Goal: Transaction & Acquisition: Book appointment/travel/reservation

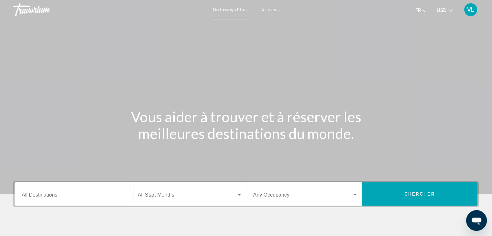
click at [72, 195] on input "Destination All Destinations" at bounding box center [74, 196] width 105 height 6
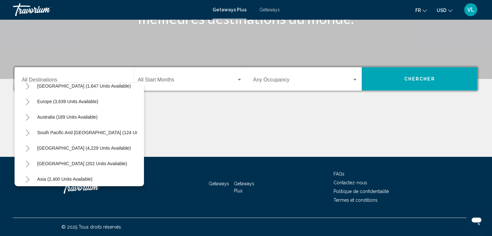
scroll to position [74, 0]
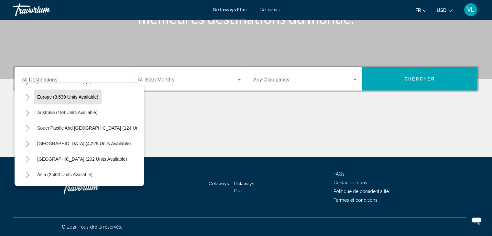
click at [70, 101] on button "Europe (3,639 units available)" at bounding box center [68, 97] width 68 height 15
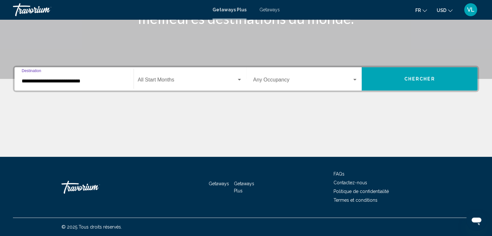
click at [27, 84] on div "**********" at bounding box center [74, 79] width 105 height 20
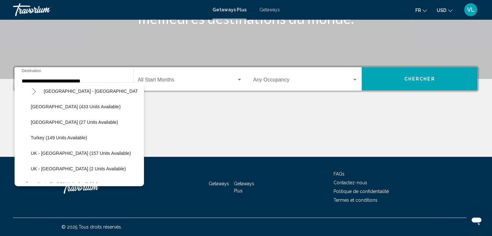
scroll to position [299, 0]
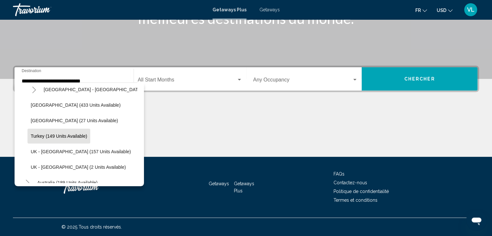
click at [57, 137] on span "Turkey (149 units available)" at bounding box center [59, 136] width 56 height 5
type input "**********"
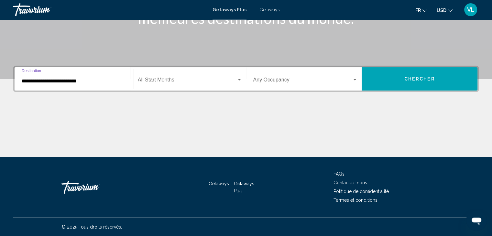
click at [205, 84] on div "Start Month All Start Months" at bounding box center [190, 79] width 104 height 20
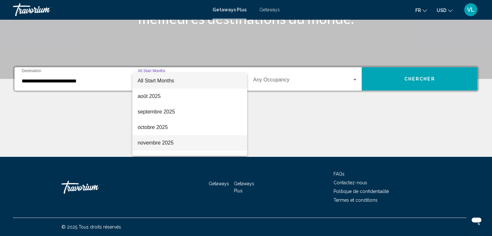
click at [190, 143] on span "novembre 2025" at bounding box center [189, 143] width 104 height 16
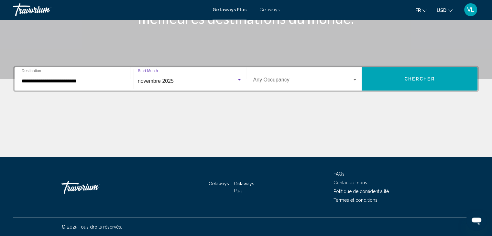
click at [405, 81] on span "Chercher" at bounding box center [419, 79] width 31 height 5
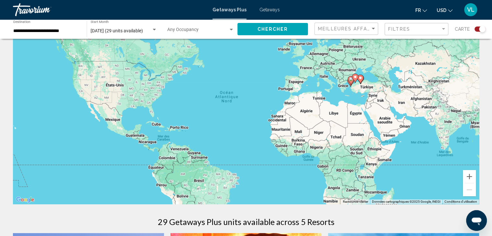
scroll to position [30, 0]
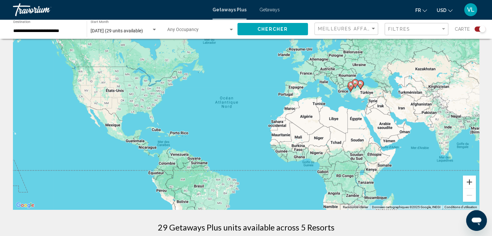
click at [468, 183] on button "Zoom avant" at bounding box center [469, 182] width 13 height 13
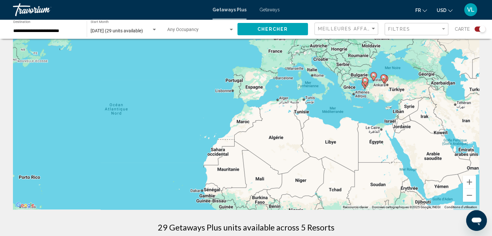
drag, startPoint x: 428, startPoint y: 104, endPoint x: 359, endPoint y: 113, distance: 68.8
click at [359, 113] on div "Pour activer le glissement du marqueur avec le clavier, appuyez sur Alt+Entrée.…" at bounding box center [246, 113] width 466 height 194
click at [470, 180] on button "Zoom avant" at bounding box center [469, 182] width 13 height 13
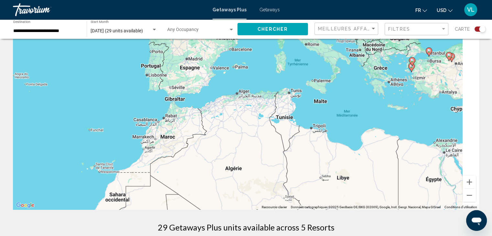
drag, startPoint x: 434, startPoint y: 105, endPoint x: 323, endPoint y: 119, distance: 112.2
click at [323, 119] on div "Pour activer le glissement du marqueur avec le clavier, appuyez sur Alt+Entrée.…" at bounding box center [246, 113] width 466 height 194
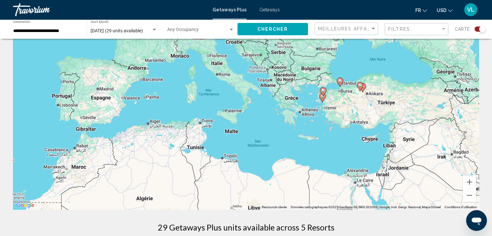
drag, startPoint x: 372, startPoint y: 96, endPoint x: 338, endPoint y: 116, distance: 39.4
click at [338, 116] on div "Pour activer le glissement du marqueur avec le clavier, appuyez sur Alt+Entrée.…" at bounding box center [246, 113] width 466 height 194
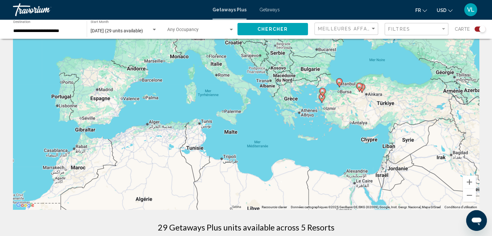
click at [339, 82] on image "Main content" at bounding box center [339, 82] width 4 height 4
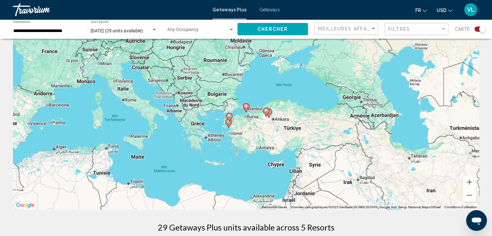
click at [247, 106] on image "Main content" at bounding box center [246, 106] width 4 height 4
type input "**********"
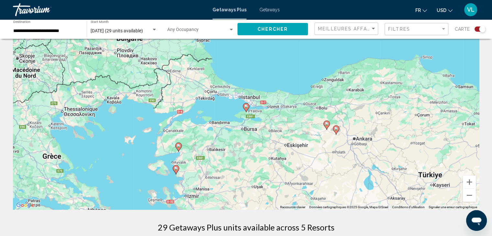
click at [246, 104] on image "Main content" at bounding box center [246, 106] width 4 height 4
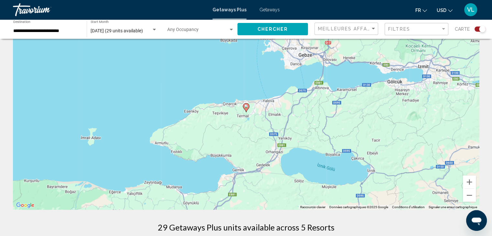
click at [245, 106] on image "Main content" at bounding box center [246, 106] width 4 height 4
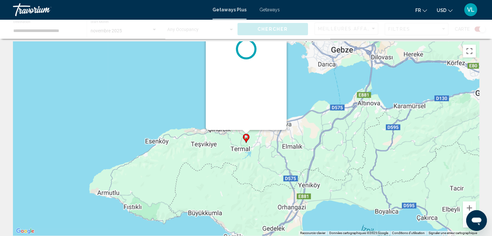
scroll to position [0, 0]
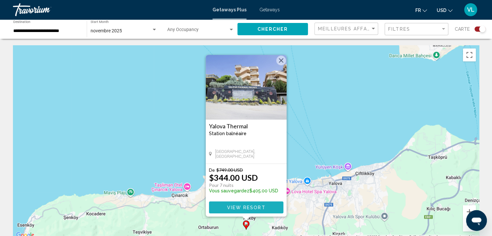
click at [245, 207] on span "View Resort" at bounding box center [246, 207] width 38 height 5
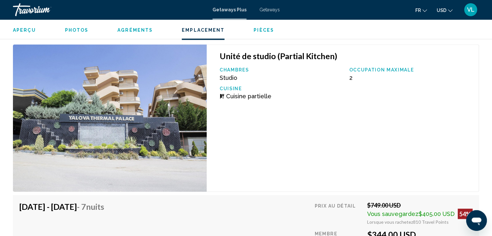
scroll to position [310, 0]
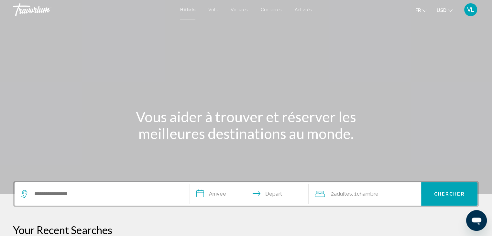
click at [445, 12] on span "USD" at bounding box center [442, 10] width 10 height 5
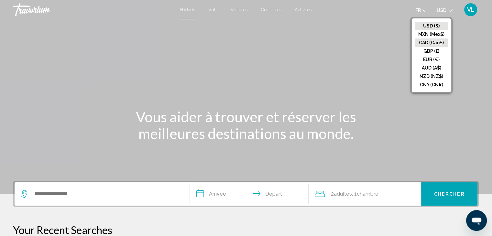
click at [427, 42] on button "CAD (Can$)" at bounding box center [431, 42] width 33 height 8
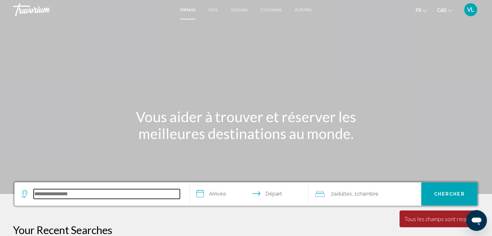
click at [61, 194] on input "Search widget" at bounding box center [107, 194] width 146 height 10
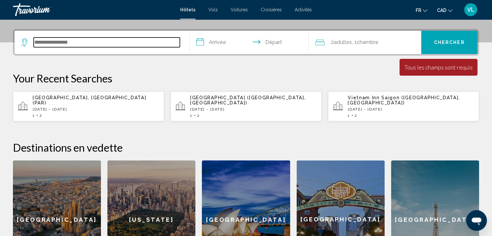
scroll to position [159, 0]
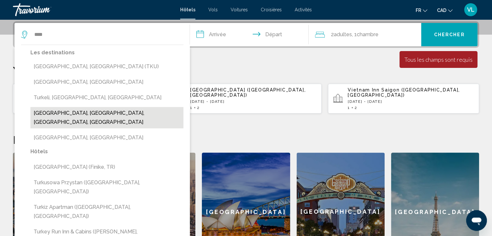
click at [40, 111] on button "[GEOGRAPHIC_DATA], [GEOGRAPHIC_DATA], [GEOGRAPHIC_DATA], [GEOGRAPHIC_DATA]" at bounding box center [106, 117] width 153 height 21
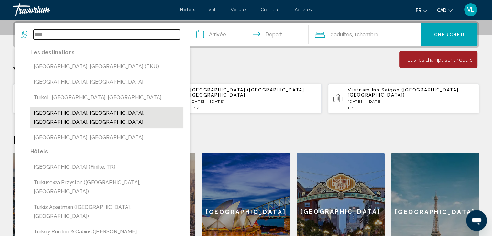
type input "**********"
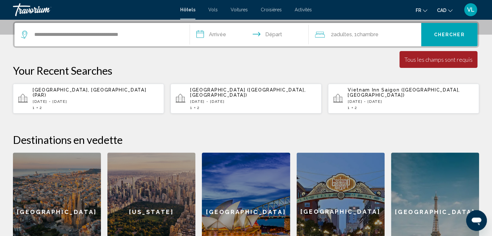
click at [441, 35] on span "Chercher" at bounding box center [449, 34] width 31 height 5
click at [222, 37] on input "**********" at bounding box center [251, 35] width 122 height 25
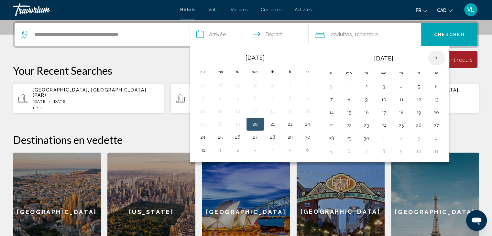
click at [432, 58] on th "Next month" at bounding box center [436, 58] width 17 height 14
click at [349, 139] on button "24" at bounding box center [349, 138] width 10 height 9
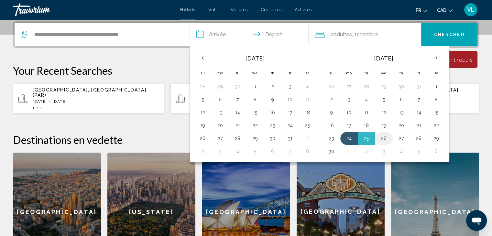
click at [385, 137] on button "26" at bounding box center [384, 138] width 10 height 9
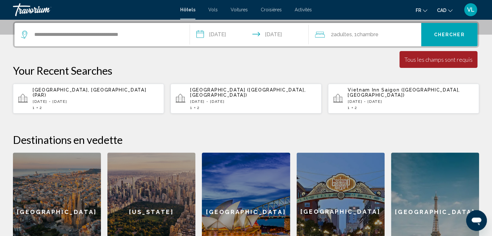
type input "**********"
click at [447, 34] on span "Chercher" at bounding box center [449, 34] width 31 height 5
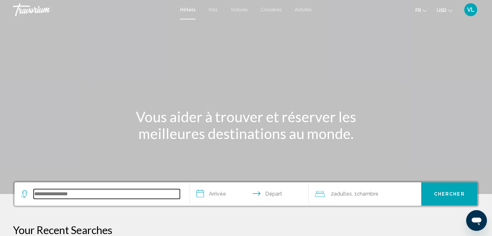
click at [65, 192] on input "Search widget" at bounding box center [107, 194] width 146 height 10
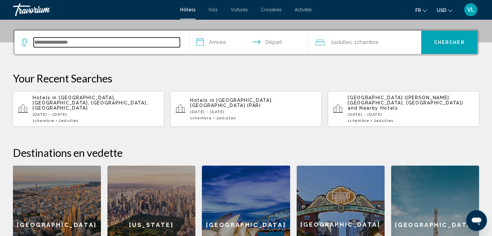
scroll to position [159, 0]
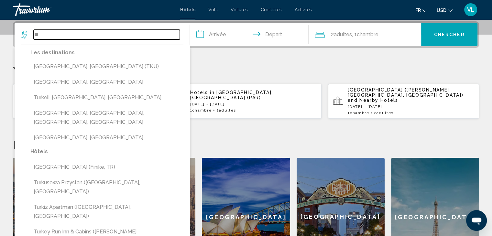
type input "*"
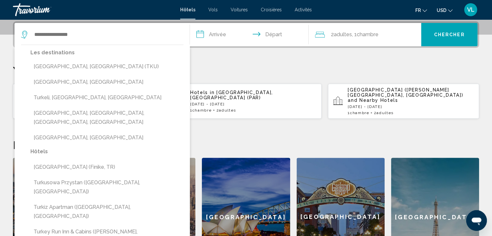
click at [218, 67] on p "Your Recent Searches" at bounding box center [246, 70] width 466 height 13
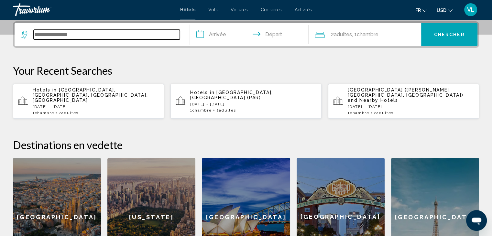
click at [65, 35] on input "Search widget" at bounding box center [107, 35] width 146 height 10
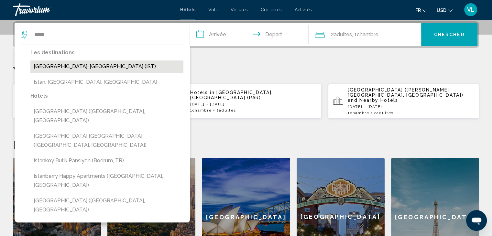
click at [48, 69] on button "Istanbul, Turkey (IST)" at bounding box center [106, 66] width 153 height 12
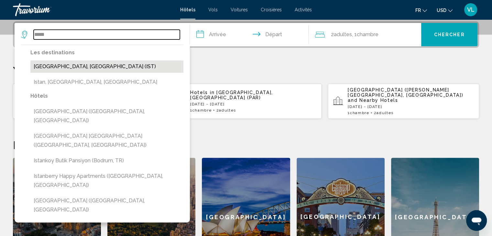
type input "**********"
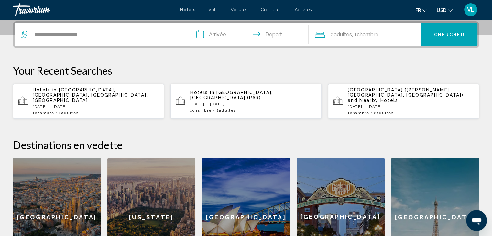
click at [230, 37] on input "**********" at bounding box center [251, 35] width 122 height 25
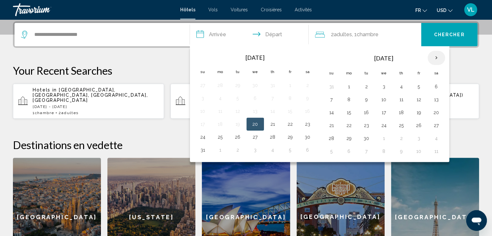
click at [434, 59] on th "Next month" at bounding box center [436, 58] width 17 height 14
click at [334, 139] on button "23" at bounding box center [331, 138] width 10 height 9
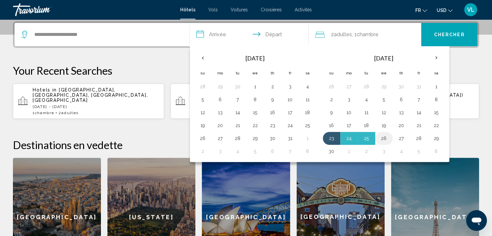
click at [380, 139] on button "26" at bounding box center [384, 138] width 10 height 9
type input "**********"
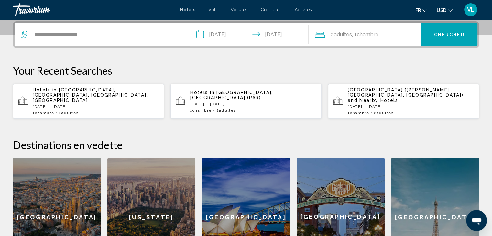
click at [355, 43] on div "2 Adulte Adultes , 1 Chambre pièces" at bounding box center [368, 34] width 106 height 23
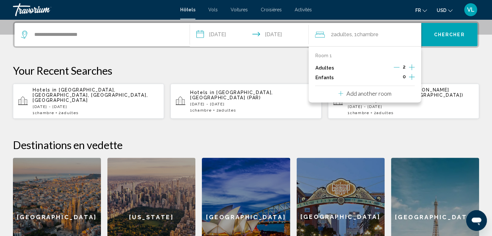
click at [396, 66] on icon "Decrement adults" at bounding box center [397, 67] width 6 height 6
click at [438, 32] on span "Chercher" at bounding box center [449, 34] width 31 height 5
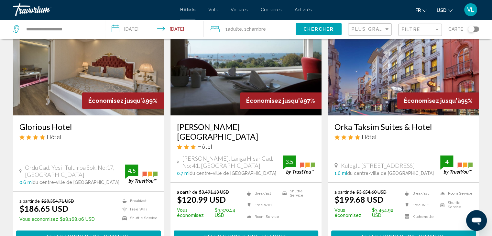
scroll to position [51, 0]
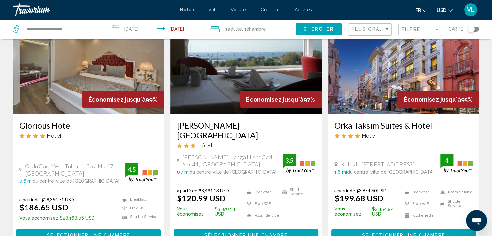
click at [108, 102] on span "Économisez jusqu'à" at bounding box center [116, 99] width 57 height 7
click at [75, 233] on span "Sélectionner une chambre" at bounding box center [88, 235] width 83 height 5
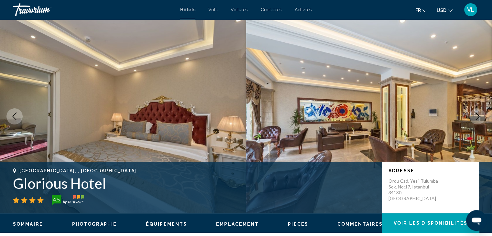
click at [478, 115] on icon "Next image" at bounding box center [478, 117] width 8 height 8
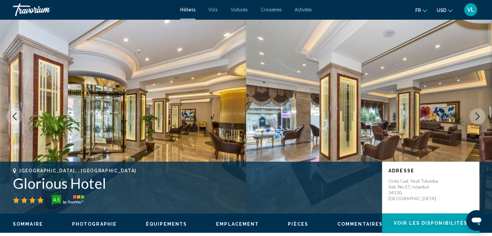
click at [478, 115] on icon "Next image" at bounding box center [478, 117] width 8 height 8
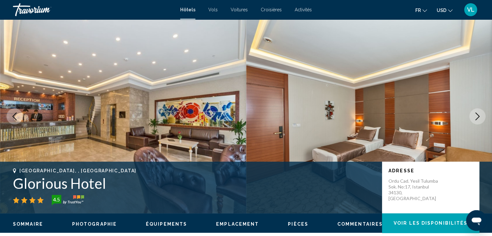
click at [478, 115] on icon "Next image" at bounding box center [478, 117] width 8 height 8
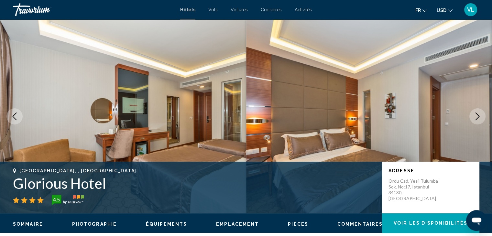
click at [478, 115] on icon "Next image" at bounding box center [478, 117] width 8 height 8
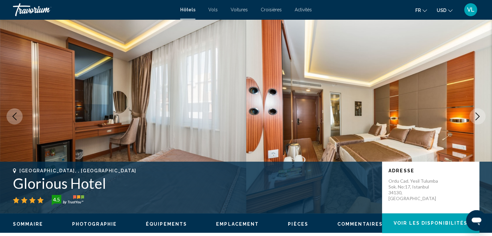
click at [478, 115] on icon "Next image" at bounding box center [478, 117] width 8 height 8
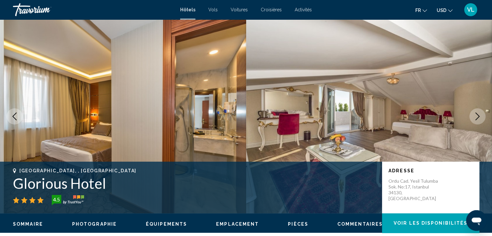
click at [478, 115] on icon "Next image" at bounding box center [478, 117] width 8 height 8
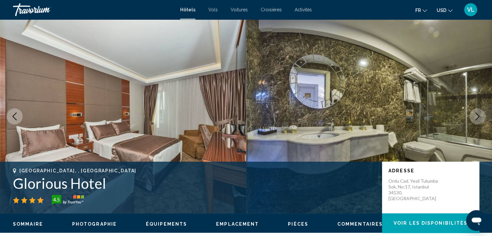
click at [478, 115] on icon "Next image" at bounding box center [478, 117] width 8 height 8
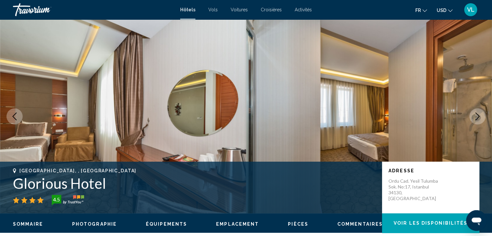
click at [478, 115] on icon "Next image" at bounding box center [478, 117] width 8 height 8
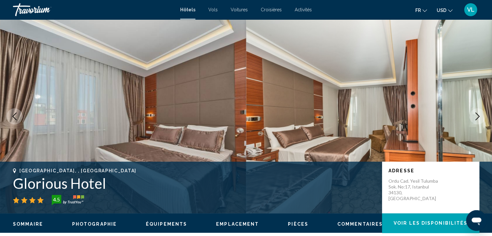
click at [478, 115] on icon "Next image" at bounding box center [478, 117] width 8 height 8
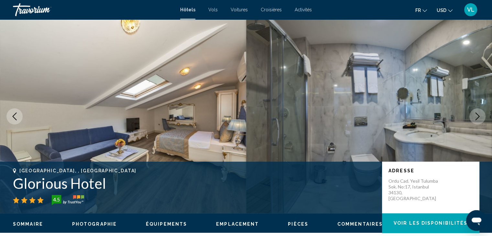
click at [478, 115] on icon "Next image" at bounding box center [478, 117] width 8 height 8
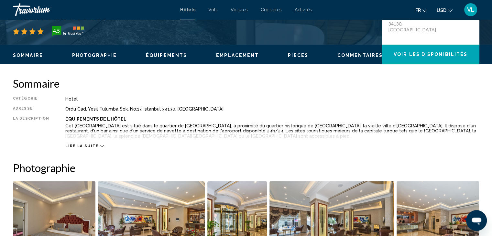
scroll to position [173, 0]
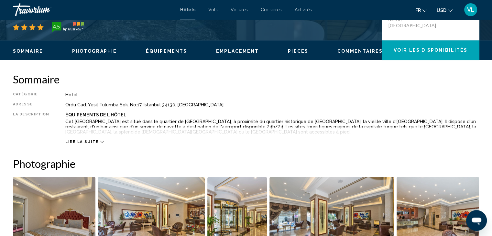
click at [91, 141] on span "Lire la suite" at bounding box center [81, 142] width 33 height 4
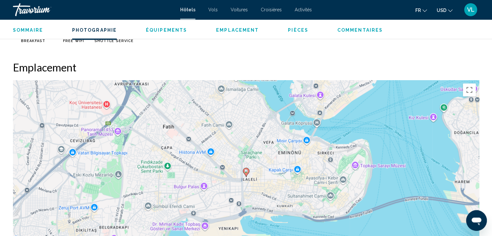
scroll to position [76, 0]
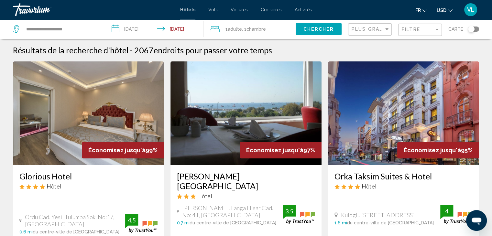
click at [384, 109] on img "Main content" at bounding box center [403, 113] width 151 height 104
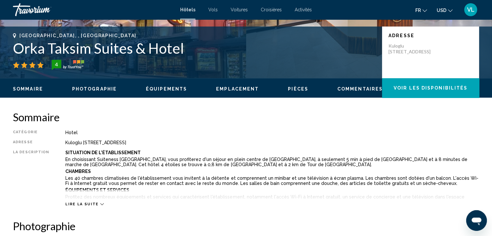
scroll to position [137, 0]
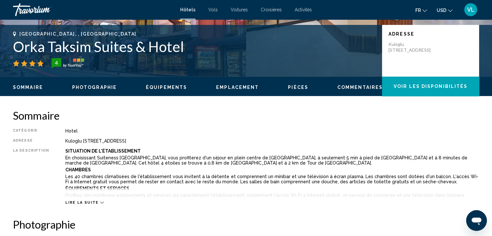
click at [88, 203] on span "Lire la suite" at bounding box center [81, 203] width 33 height 4
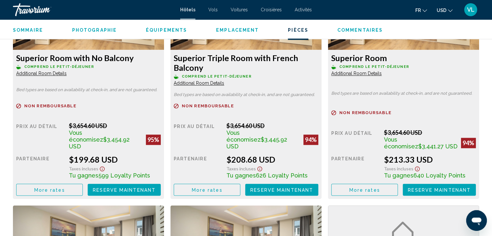
scroll to position [992, 0]
click at [67, 76] on span "Additional Room Details" at bounding box center [41, 73] width 50 height 5
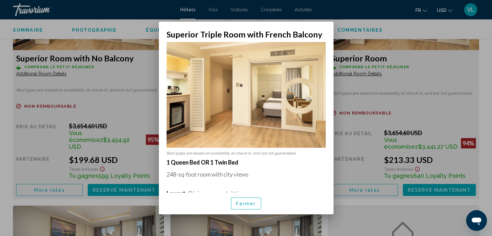
scroll to position [0, 0]
click at [242, 207] on button "Fermer" at bounding box center [246, 204] width 30 height 12
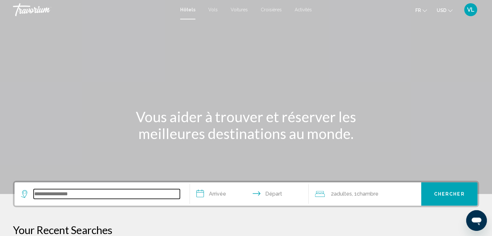
click at [100, 193] on input "Search widget" at bounding box center [107, 194] width 146 height 10
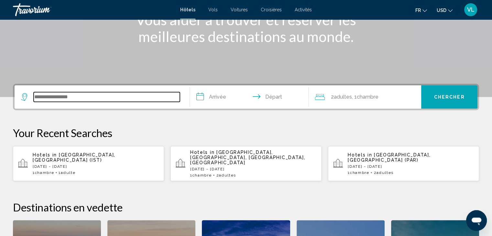
scroll to position [159, 0]
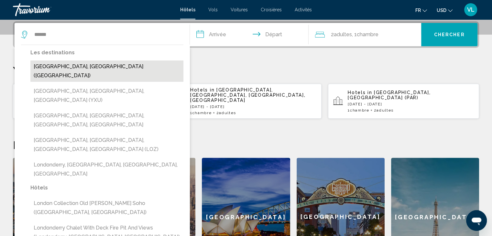
click at [88, 64] on button "London, United Kingdom (LON)" at bounding box center [106, 70] width 153 height 21
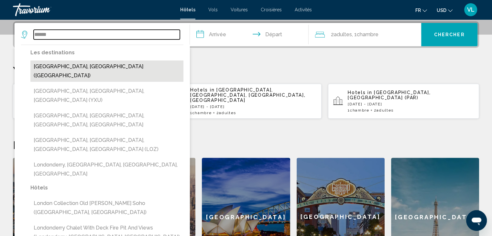
type input "**********"
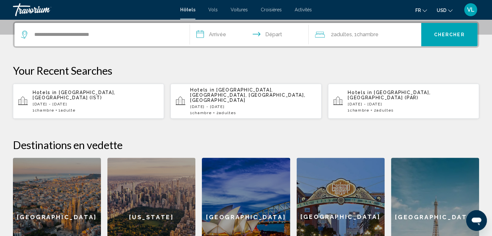
click at [217, 37] on input "**********" at bounding box center [251, 35] width 122 height 25
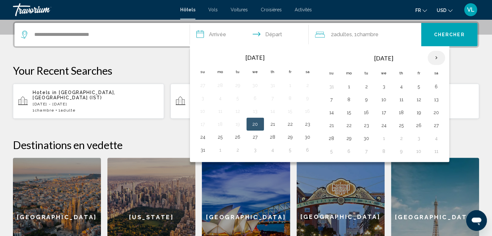
click at [437, 59] on th "Next month" at bounding box center [436, 58] width 17 height 14
click at [435, 58] on th "Next month" at bounding box center [436, 58] width 17 height 14
click at [348, 87] on button "1" at bounding box center [349, 86] width 10 height 9
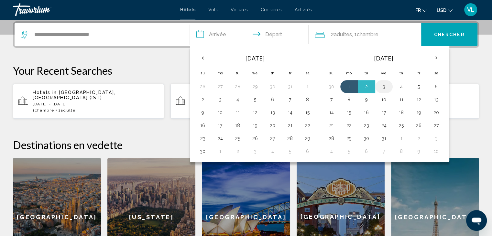
click at [384, 86] on button "3" at bounding box center [384, 86] width 10 height 9
type input "**********"
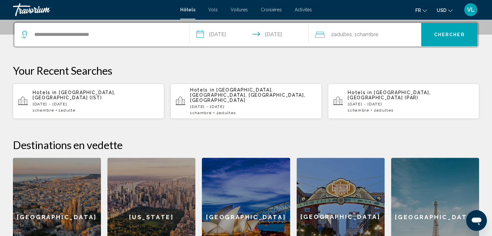
click at [444, 32] on span "Chercher" at bounding box center [449, 34] width 31 height 5
